Goal: Task Accomplishment & Management: Complete application form

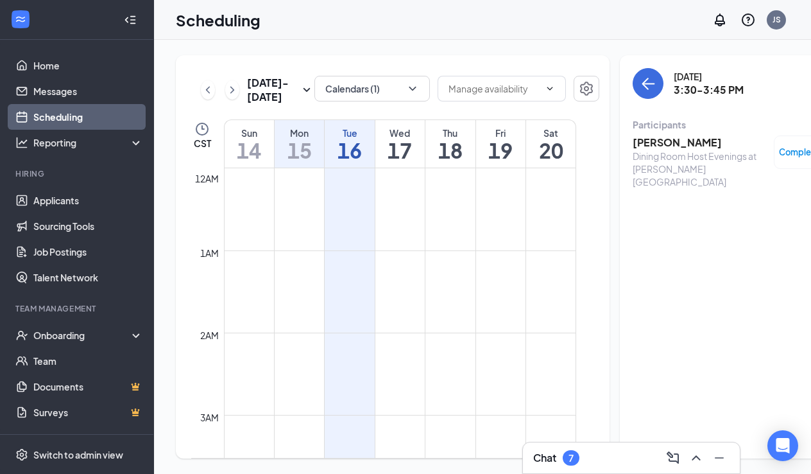
scroll to position [1159, 0]
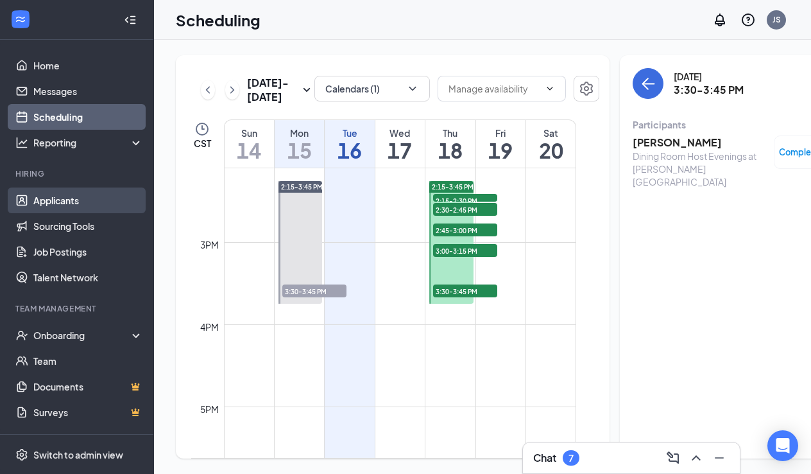
click at [54, 203] on link "Applicants" at bounding box center [88, 200] width 110 height 26
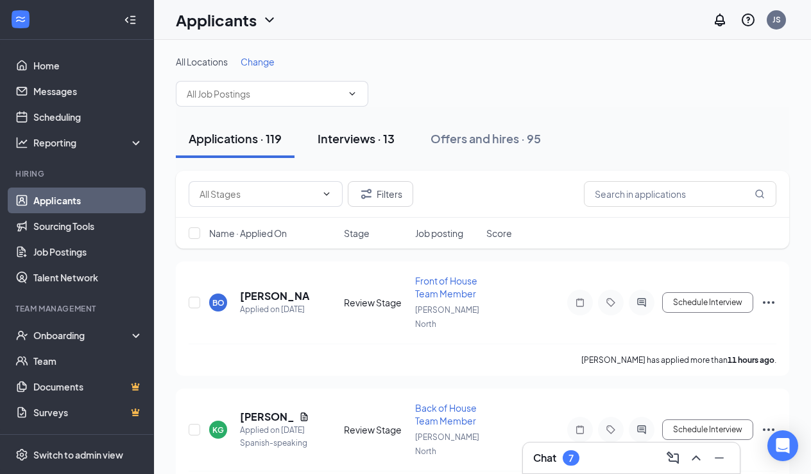
click at [370, 141] on div "Interviews · 13" at bounding box center [356, 138] width 77 height 16
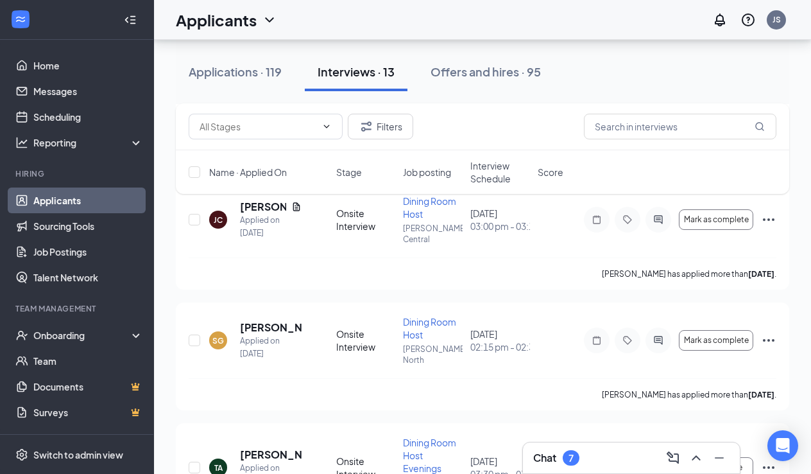
scroll to position [601, 0]
click at [718, 462] on span "Move to stage" at bounding box center [717, 466] width 52 height 9
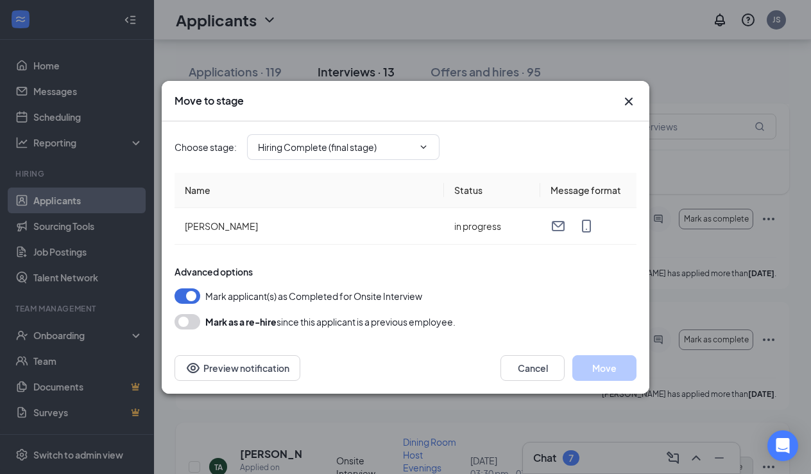
type input "Hiring Complete (final stage)"
click at [620, 367] on button "Move" at bounding box center [605, 368] width 64 height 26
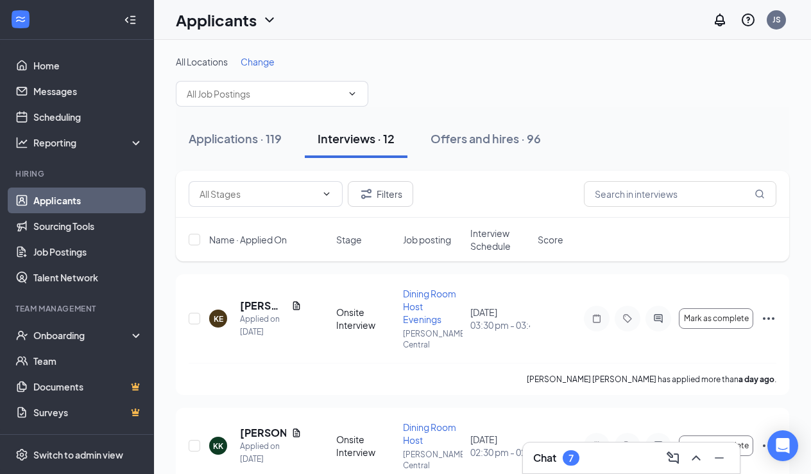
scroll to position [0, 0]
click at [501, 135] on div "Offers and hires · 96" at bounding box center [486, 138] width 110 height 16
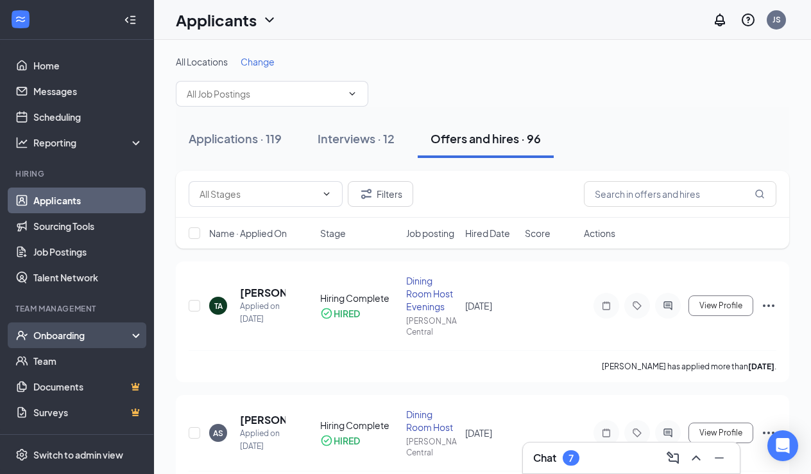
click at [62, 331] on div "Onboarding" at bounding box center [82, 335] width 99 height 13
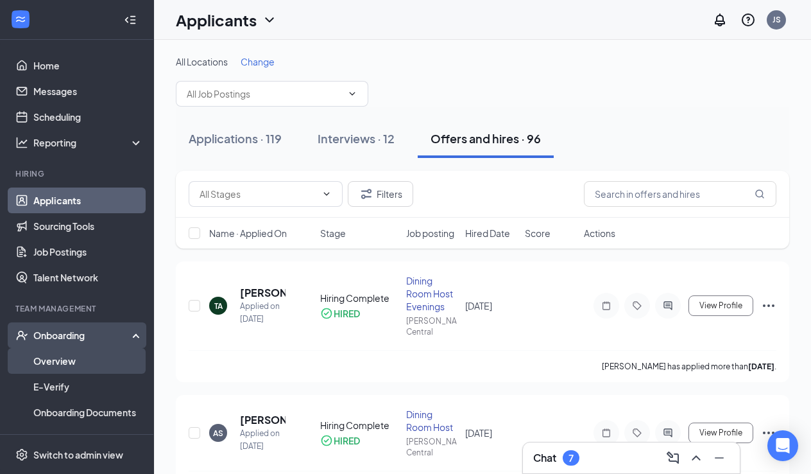
click at [68, 361] on link "Overview" at bounding box center [88, 361] width 110 height 26
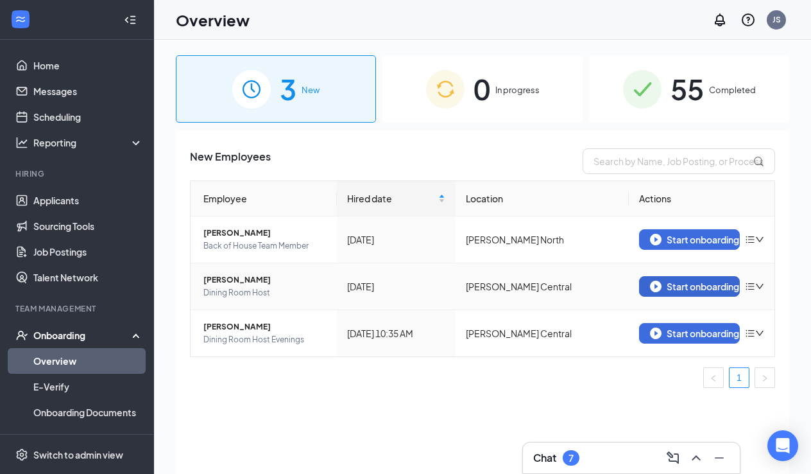
click at [698, 284] on div "Start onboarding" at bounding box center [690, 287] width 80 height 12
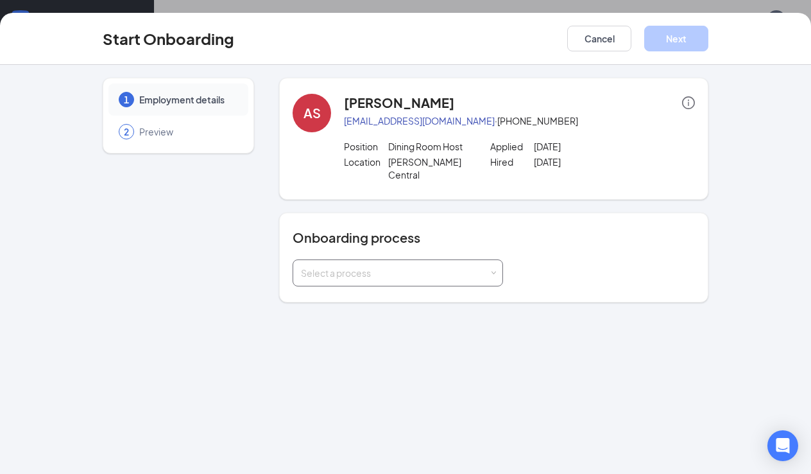
click at [495, 270] on span at bounding box center [494, 273] width 6 height 6
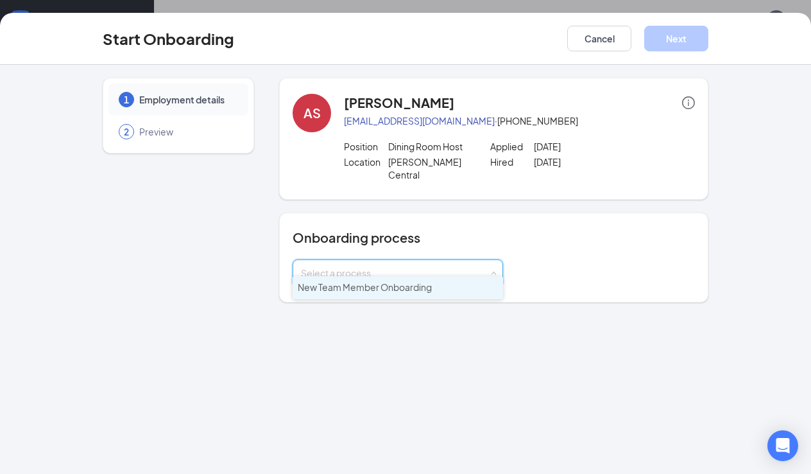
click at [447, 285] on li "New Team Member Onboarding" at bounding box center [398, 287] width 211 height 23
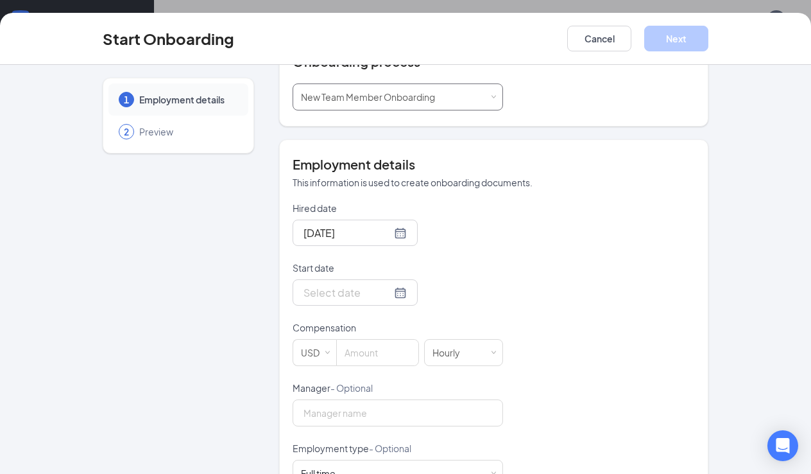
scroll to position [178, 0]
click at [397, 282] on div at bounding box center [355, 290] width 103 height 16
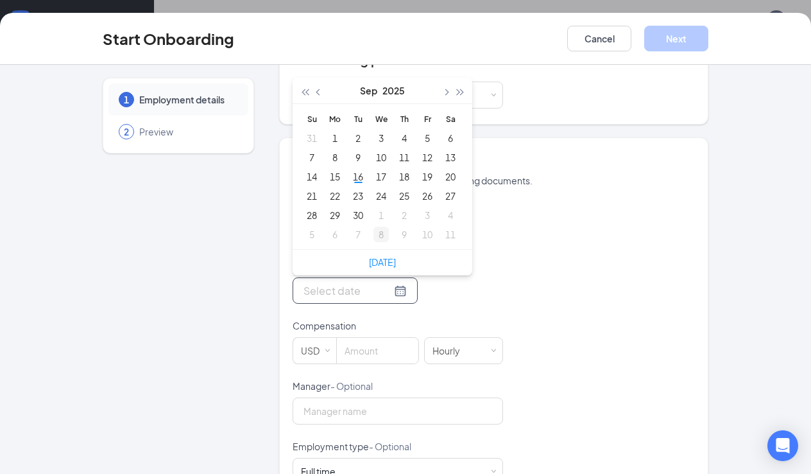
type input "[DATE]"
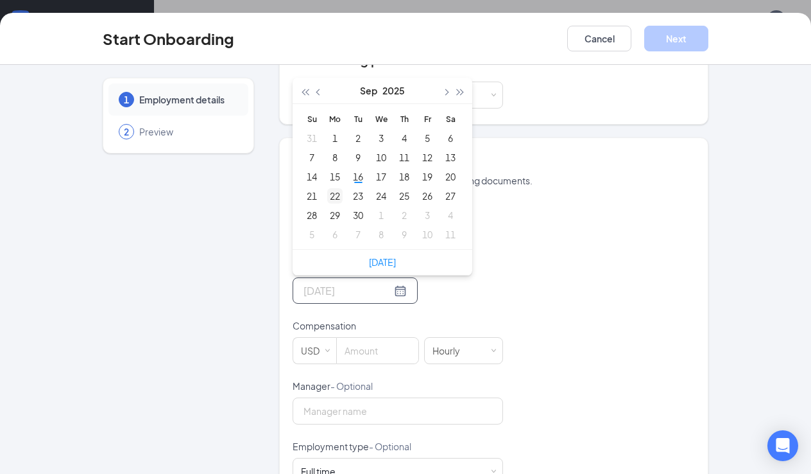
click at [339, 188] on div "22" at bounding box center [334, 195] width 15 height 15
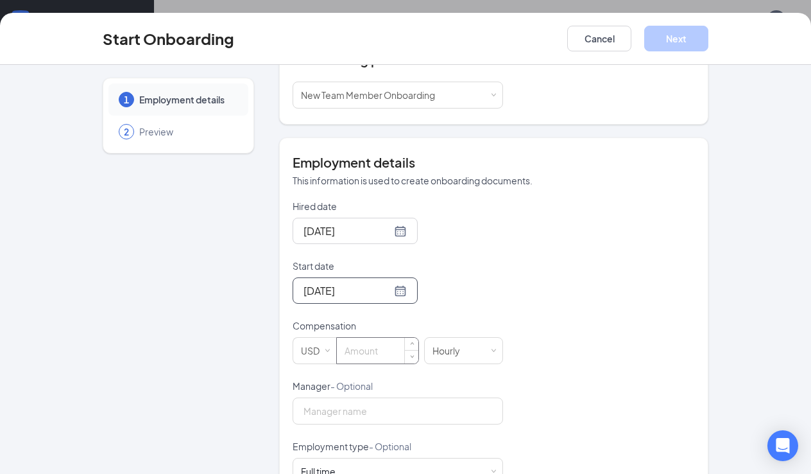
click at [352, 338] on input at bounding box center [378, 351] width 82 height 26
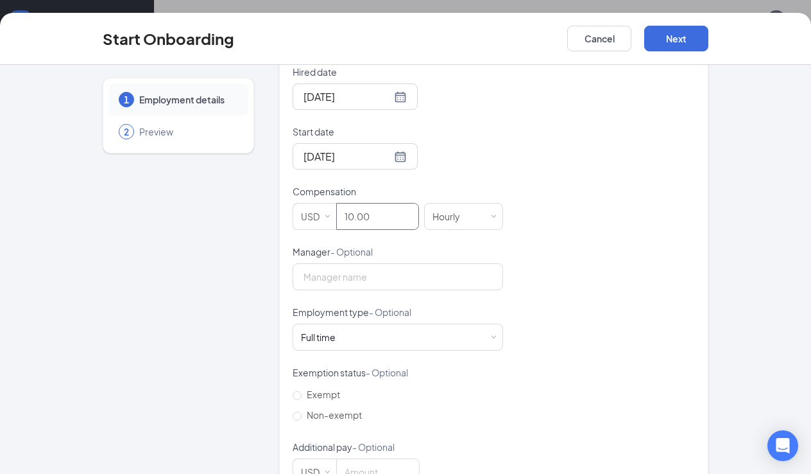
scroll to position [325, 0]
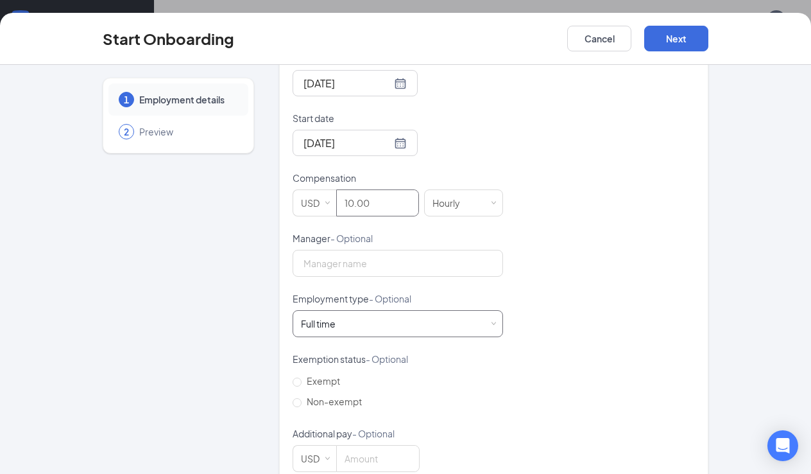
type input "10"
click at [344, 311] on div "Full time Works 30+ hours per week and is reasonably expected to work" at bounding box center [398, 324] width 194 height 26
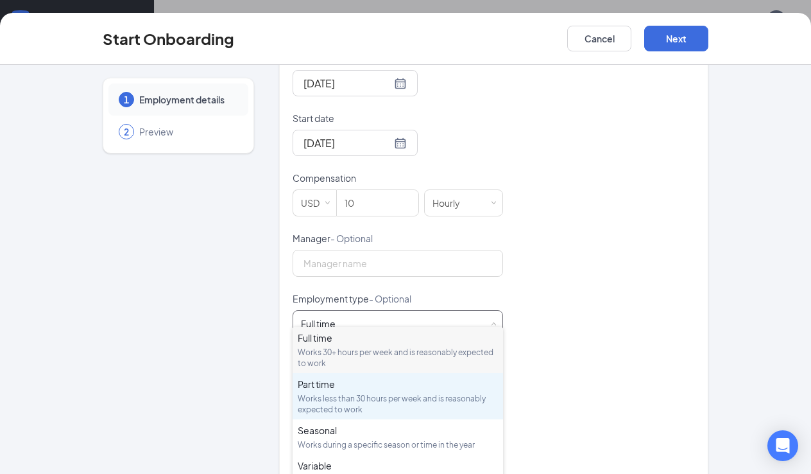
click at [332, 391] on div "Part time Works less than 30 hours per week and is reasonably expected to work" at bounding box center [398, 395] width 200 height 37
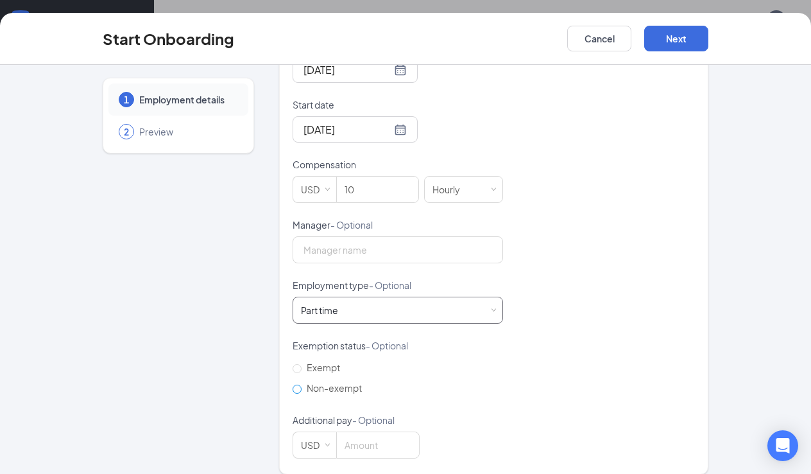
scroll to position [338, 0]
click at [297, 385] on input "Non-exempt" at bounding box center [297, 389] width 9 height 9
radio input "true"
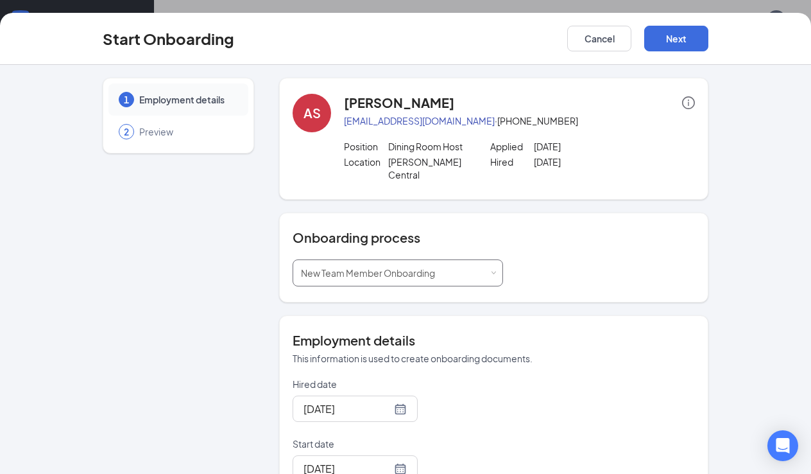
scroll to position [0, 0]
click at [691, 105] on icon "info-circle" at bounding box center [688, 102] width 13 height 13
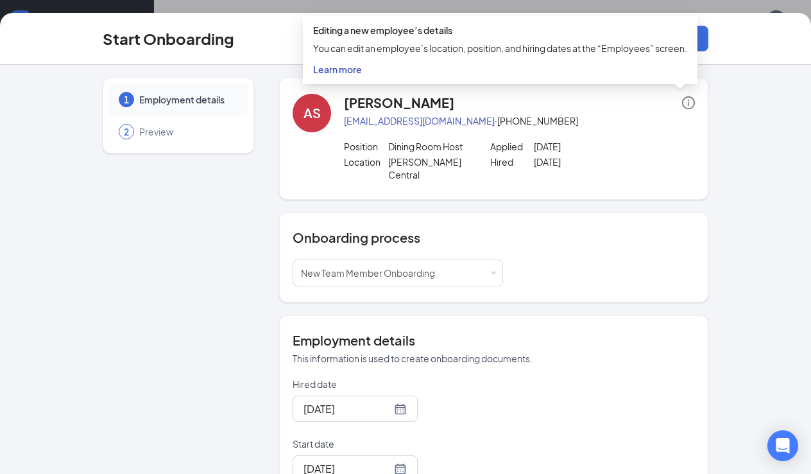
click at [691, 105] on icon "info-circle" at bounding box center [688, 102] width 13 height 13
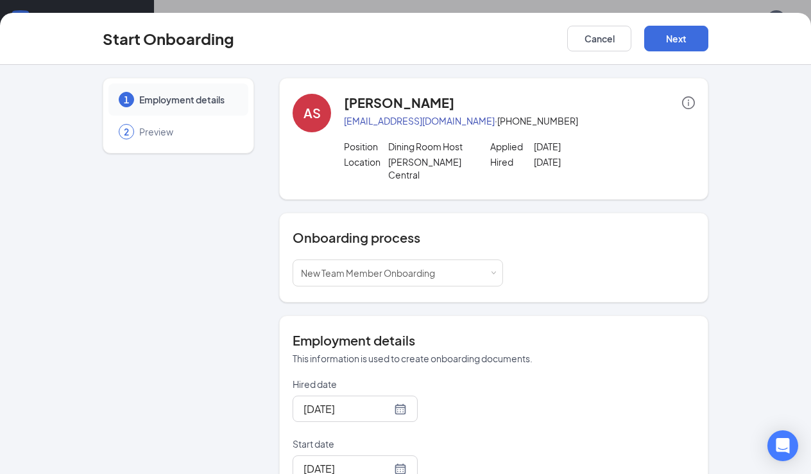
click at [691, 105] on icon "info-circle" at bounding box center [688, 102] width 13 height 13
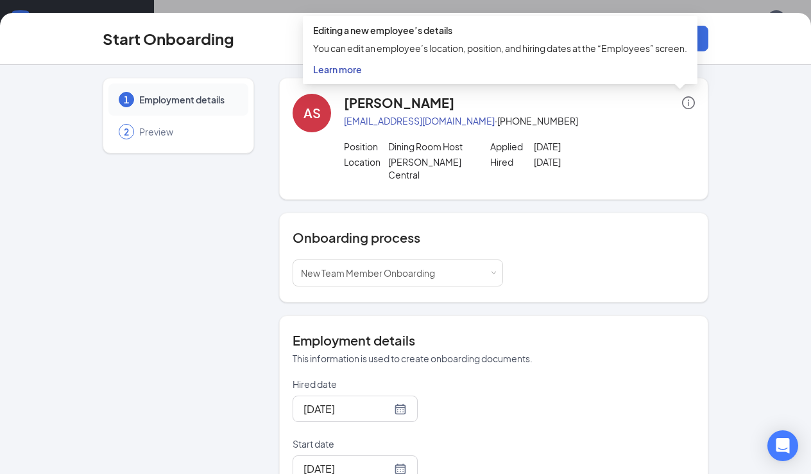
click at [691, 105] on icon "info-circle" at bounding box center [688, 102] width 13 height 13
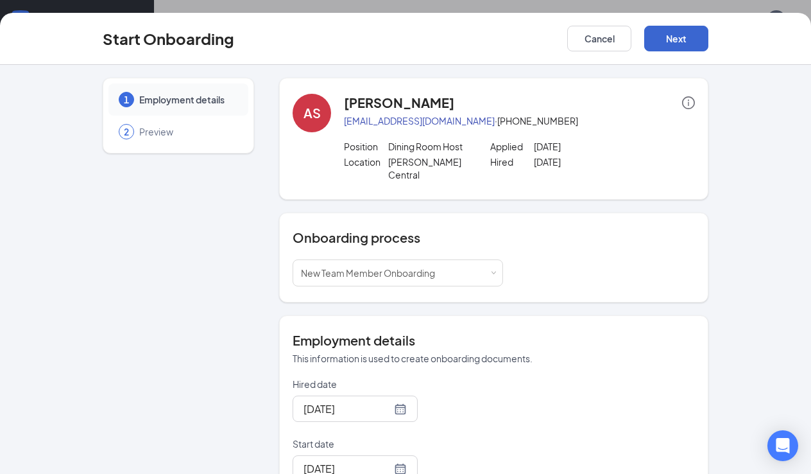
click at [691, 35] on button "Next" at bounding box center [676, 39] width 64 height 26
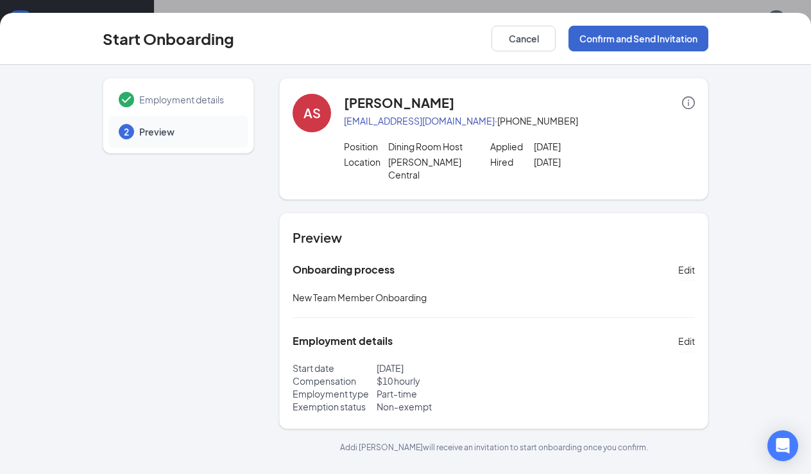
click at [647, 39] on button "Confirm and Send Invitation" at bounding box center [639, 39] width 140 height 26
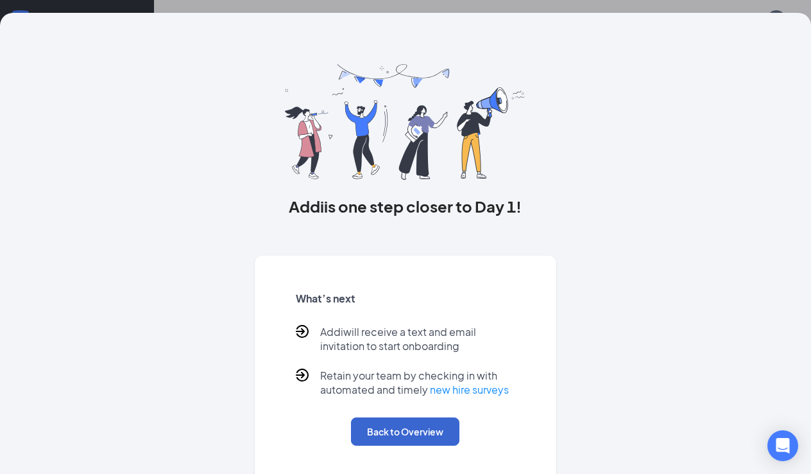
click at [402, 425] on button "Back to Overview" at bounding box center [405, 431] width 108 height 28
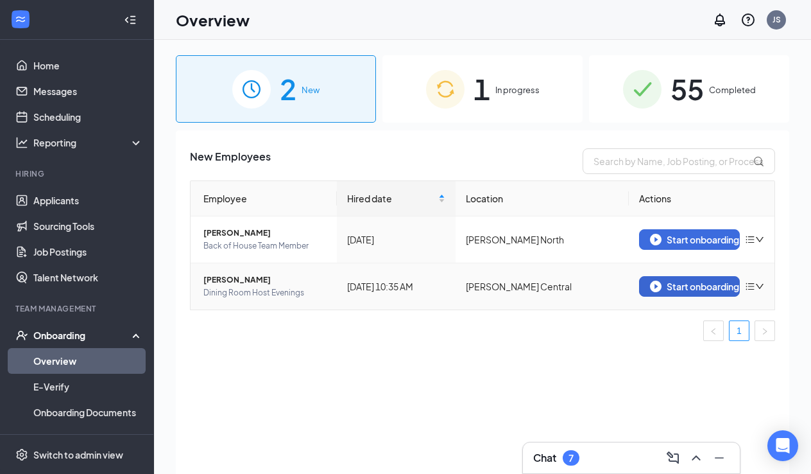
click at [671, 284] on div "Start onboarding" at bounding box center [690, 287] width 80 height 12
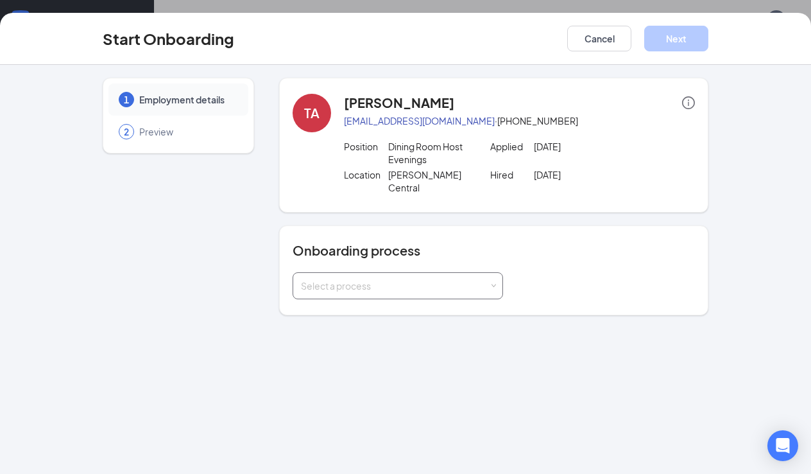
click at [493, 283] on span at bounding box center [494, 286] width 6 height 6
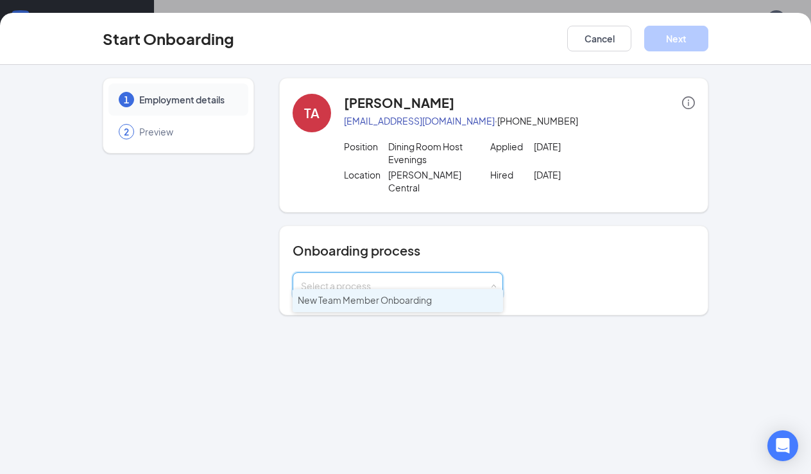
click at [456, 297] on li "New Team Member Onboarding" at bounding box center [398, 300] width 211 height 23
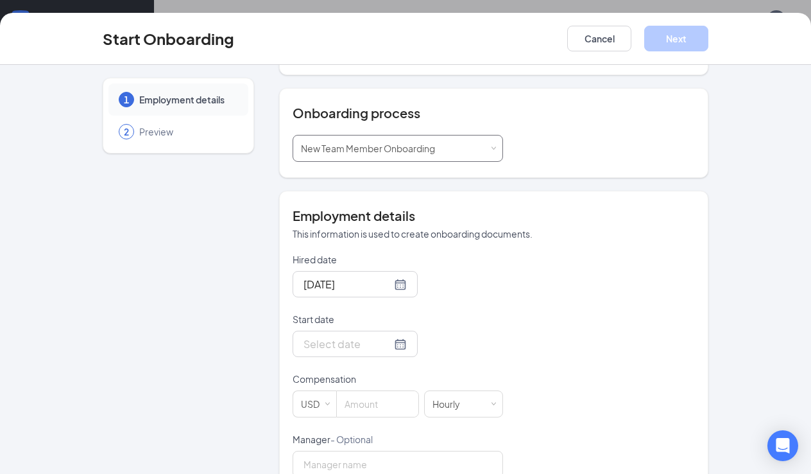
scroll to position [152, 0]
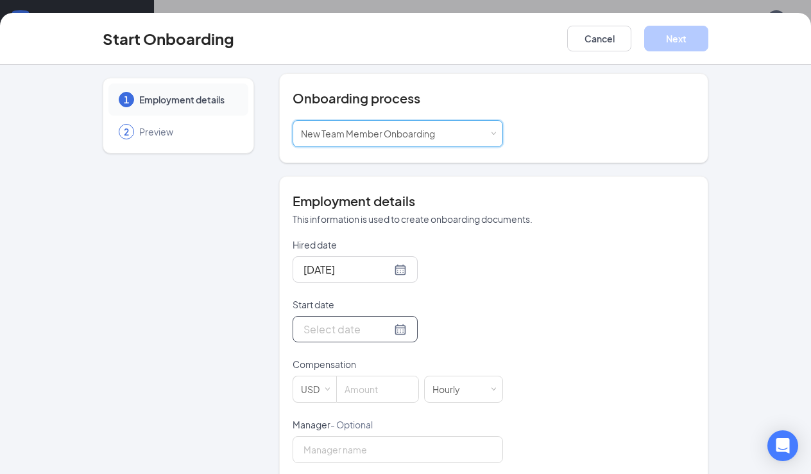
click at [397, 321] on div at bounding box center [355, 329] width 103 height 16
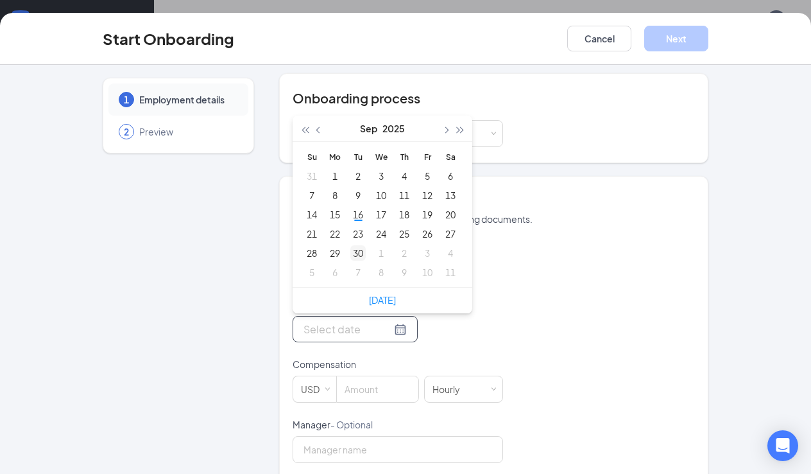
type input "[DATE]"
click at [337, 226] on div "22" at bounding box center [334, 233] width 15 height 15
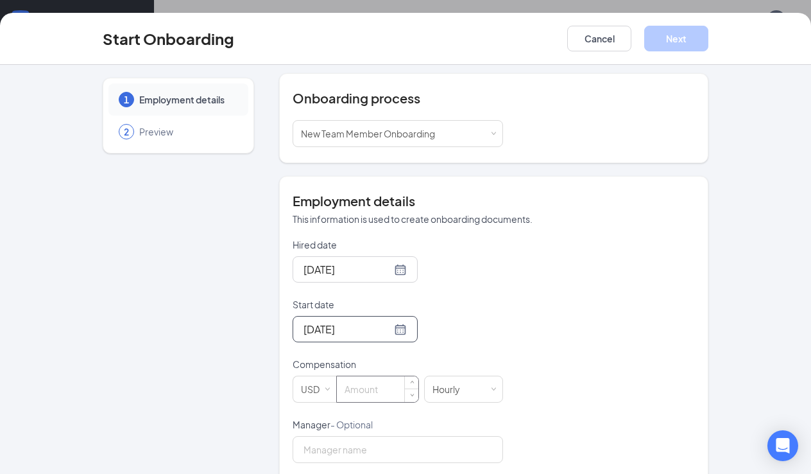
click at [350, 376] on input at bounding box center [378, 389] width 82 height 26
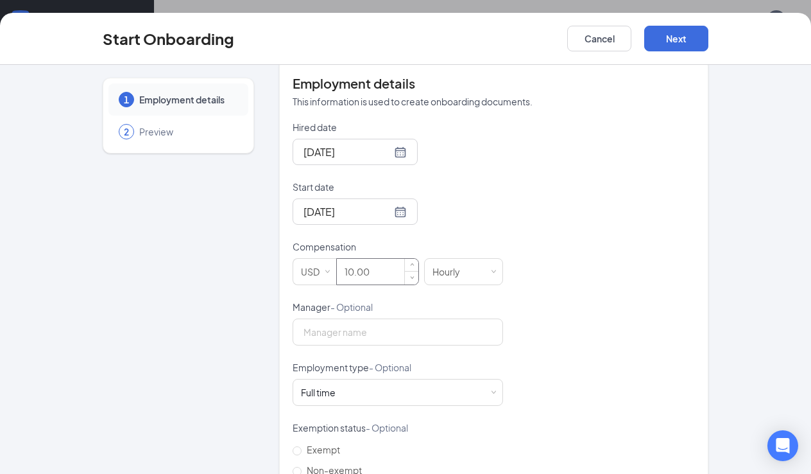
scroll to position [277, 0]
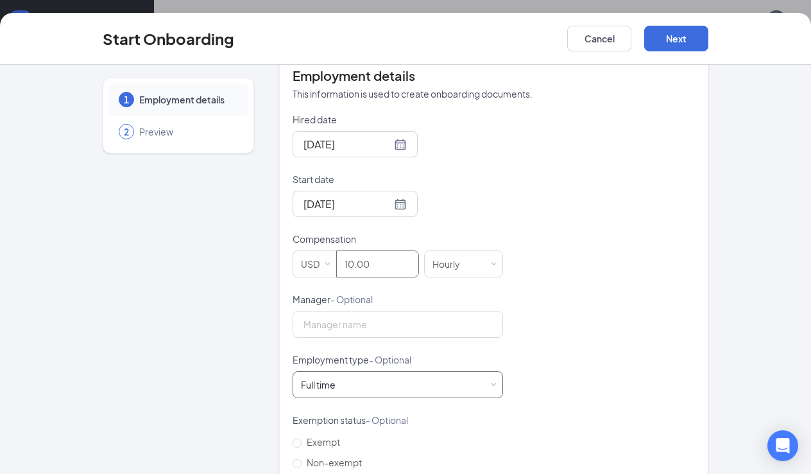
type input "10"
click at [351, 372] on div "Full time Works 30+ hours per week and is reasonably expected to work" at bounding box center [398, 385] width 194 height 26
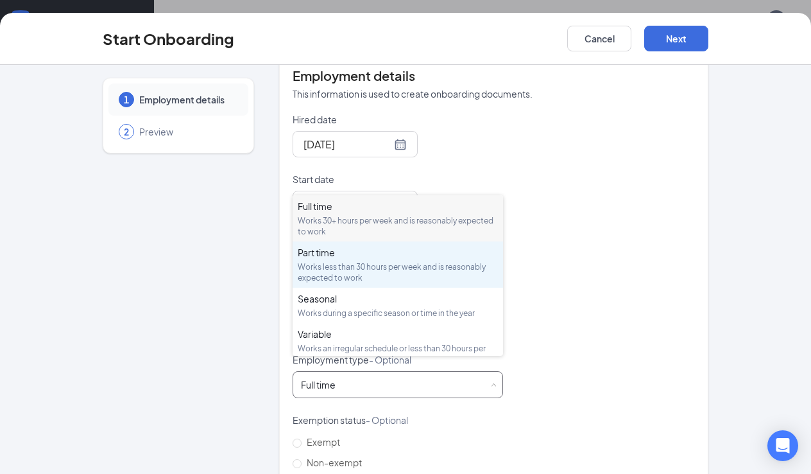
click at [351, 270] on div "Works less than 30 hours per week and is reasonably expected to work" at bounding box center [398, 272] width 200 height 22
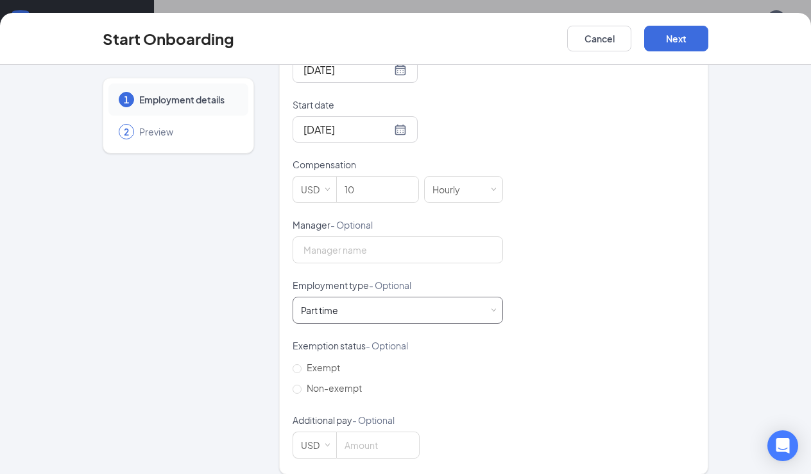
scroll to position [351, 0]
click at [298, 385] on input "Non-exempt" at bounding box center [297, 389] width 9 height 9
radio input "true"
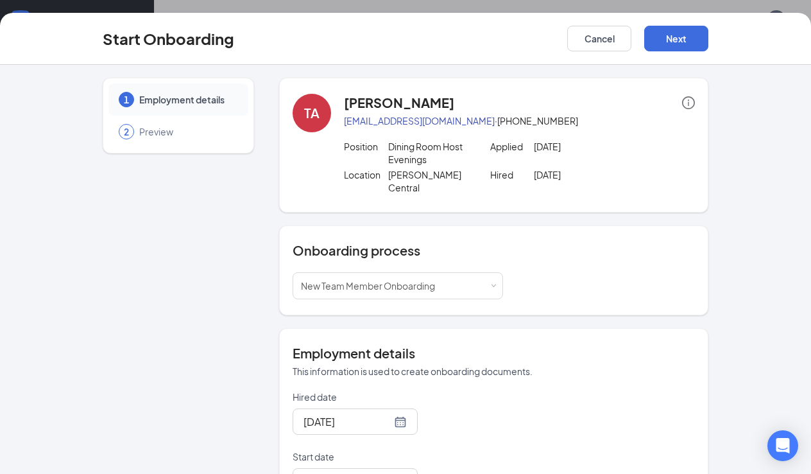
scroll to position [0, 0]
click at [687, 39] on button "Next" at bounding box center [676, 39] width 64 height 26
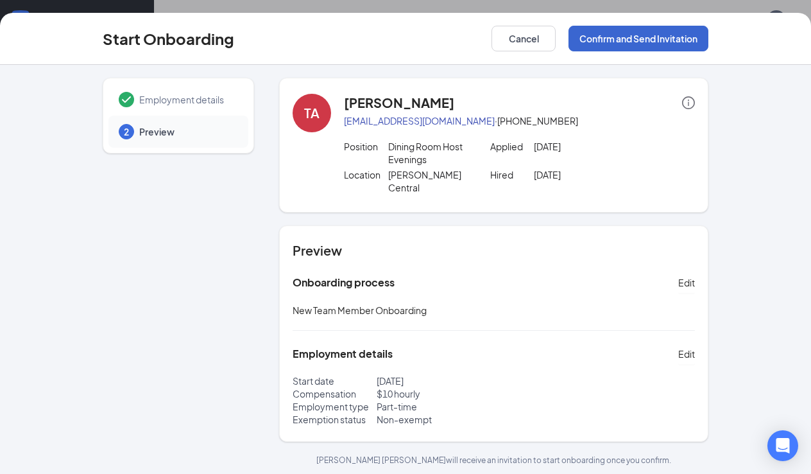
click at [613, 37] on button "Confirm and Send Invitation" at bounding box center [639, 39] width 140 height 26
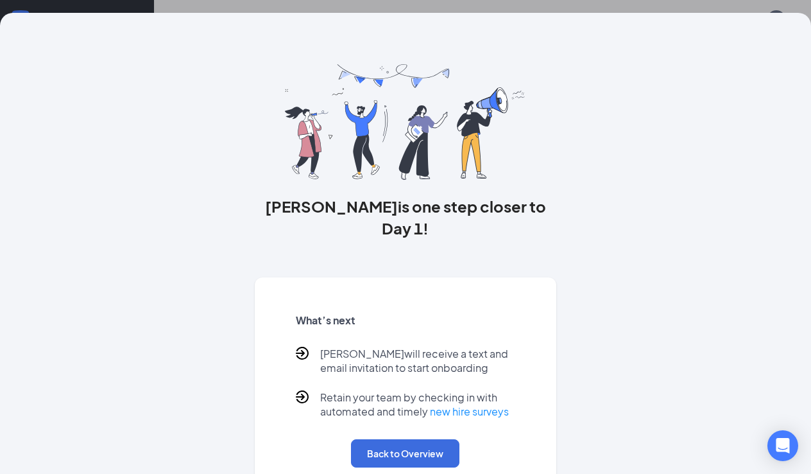
click at [430, 413] on div "What’s next [PERSON_NAME] will receive a text and email invitation to start onb…" at bounding box center [406, 390] width 250 height 185
click at [431, 439] on button "Back to Overview" at bounding box center [405, 453] width 108 height 28
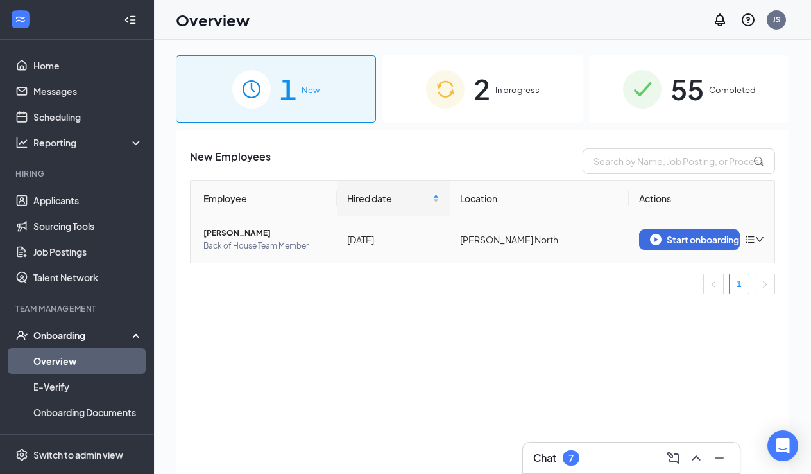
click at [754, 243] on icon "bars" at bounding box center [751, 239] width 8 height 7
click at [703, 260] on div "Remove from onboarding" at bounding box center [687, 266] width 139 height 13
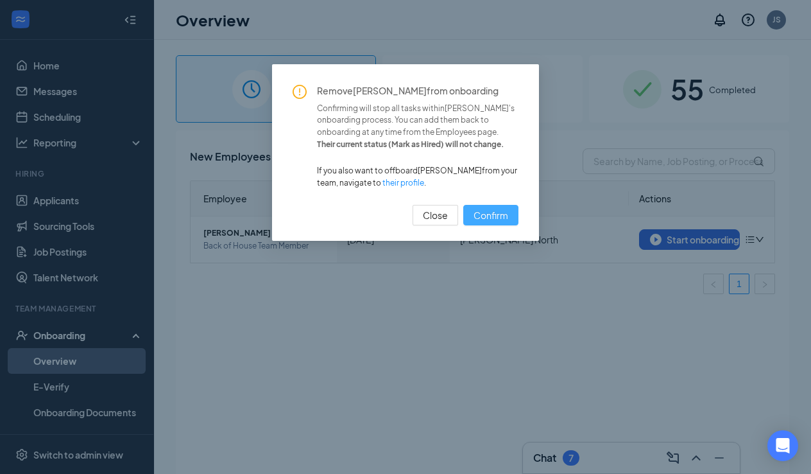
click at [505, 208] on span "Confirm" at bounding box center [491, 215] width 35 height 14
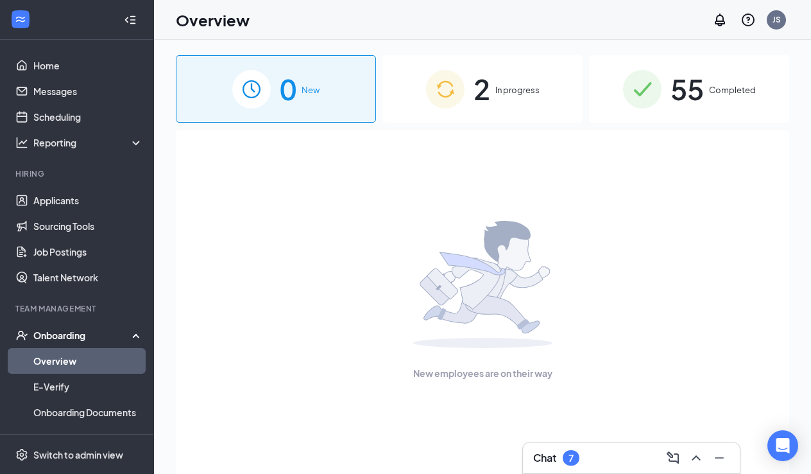
click at [544, 83] on div "2 In progress" at bounding box center [483, 88] width 200 height 67
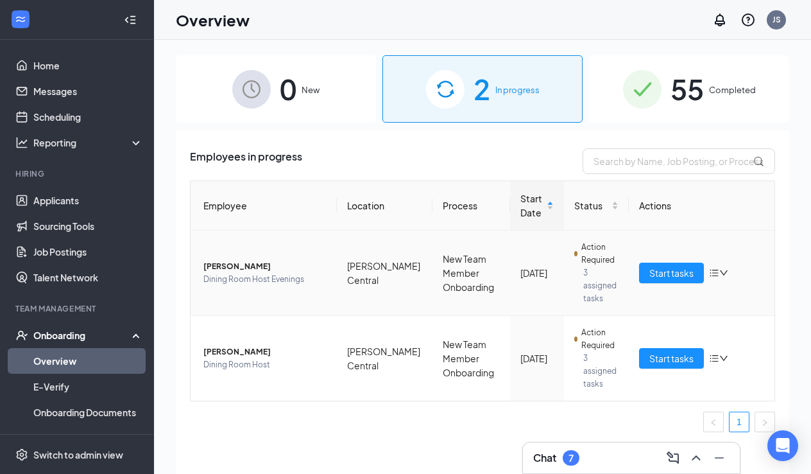
click at [222, 268] on span "[PERSON_NAME]" at bounding box center [264, 266] width 123 height 13
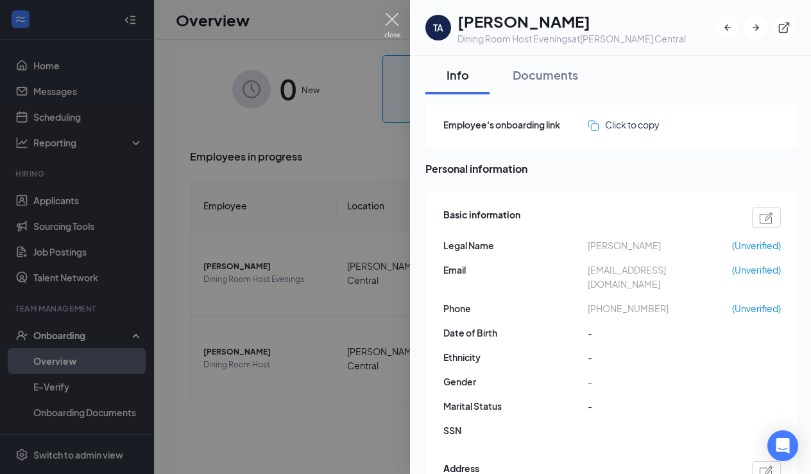
click at [398, 20] on img at bounding box center [393, 25] width 16 height 25
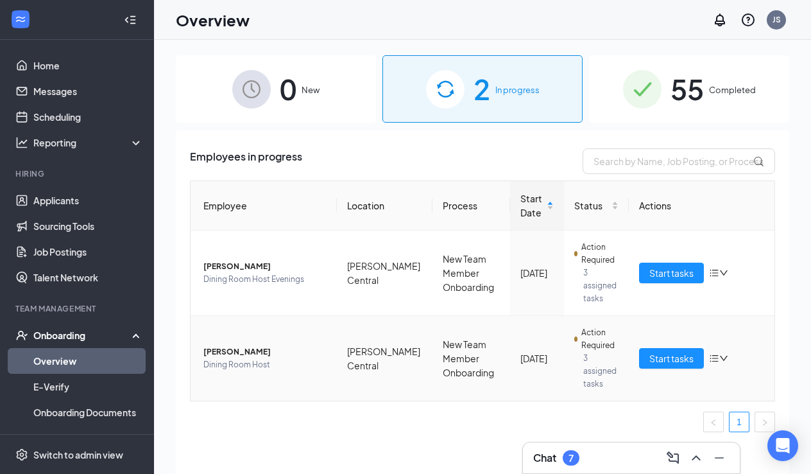
click at [230, 354] on span "[PERSON_NAME]" at bounding box center [264, 351] width 123 height 13
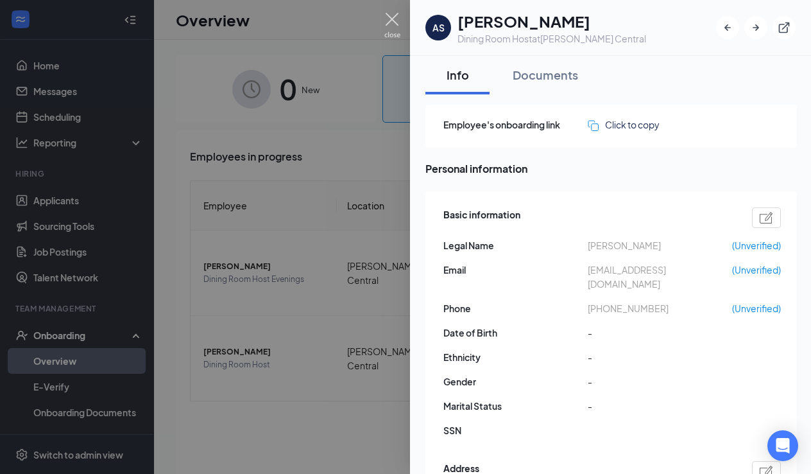
click at [394, 17] on img at bounding box center [393, 25] width 16 height 25
